Goal: Task Accomplishment & Management: Use online tool/utility

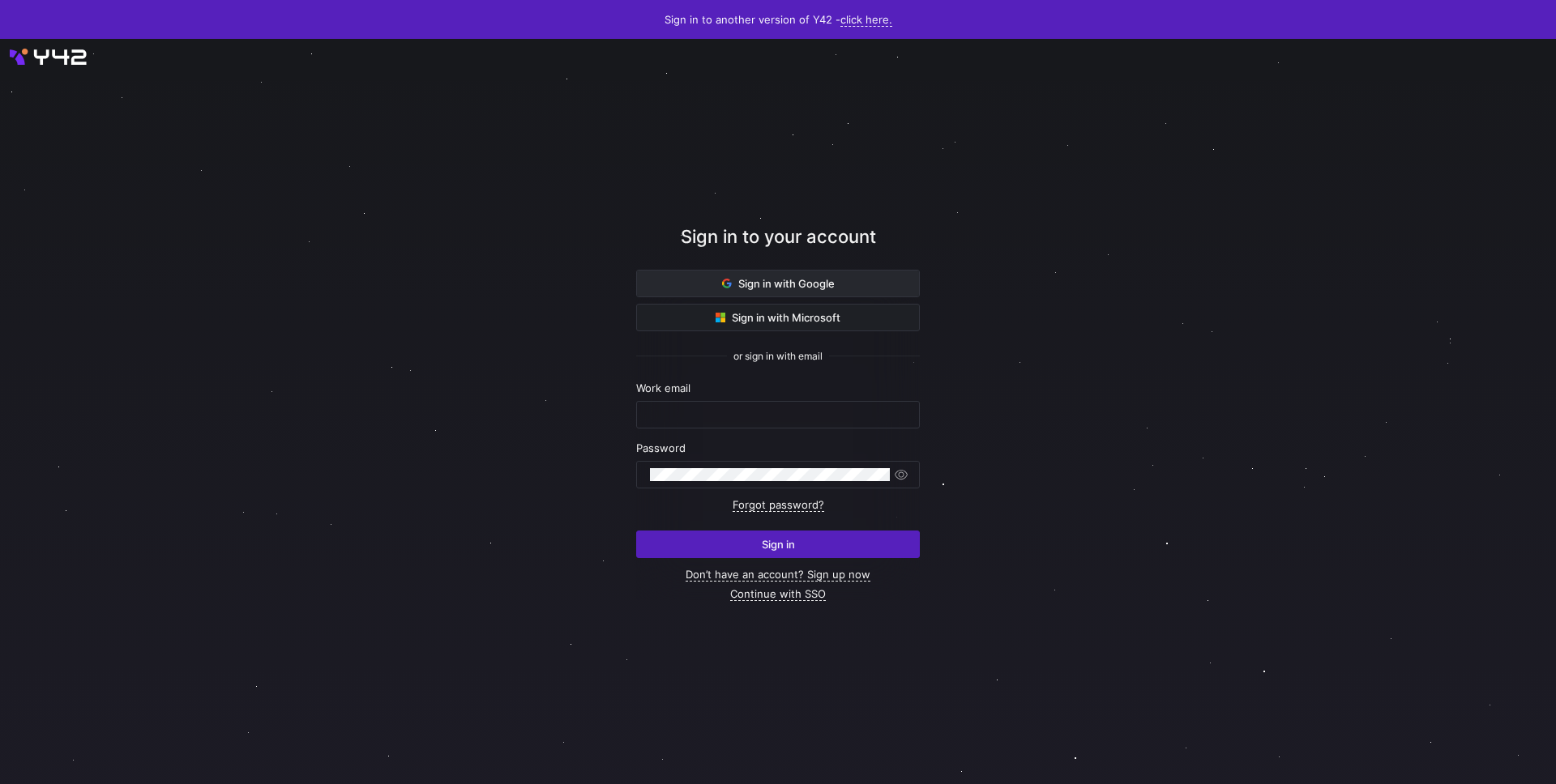
click at [759, 290] on span at bounding box center [778, 284] width 282 height 26
